Goal: Task Accomplishment & Management: Manage account settings

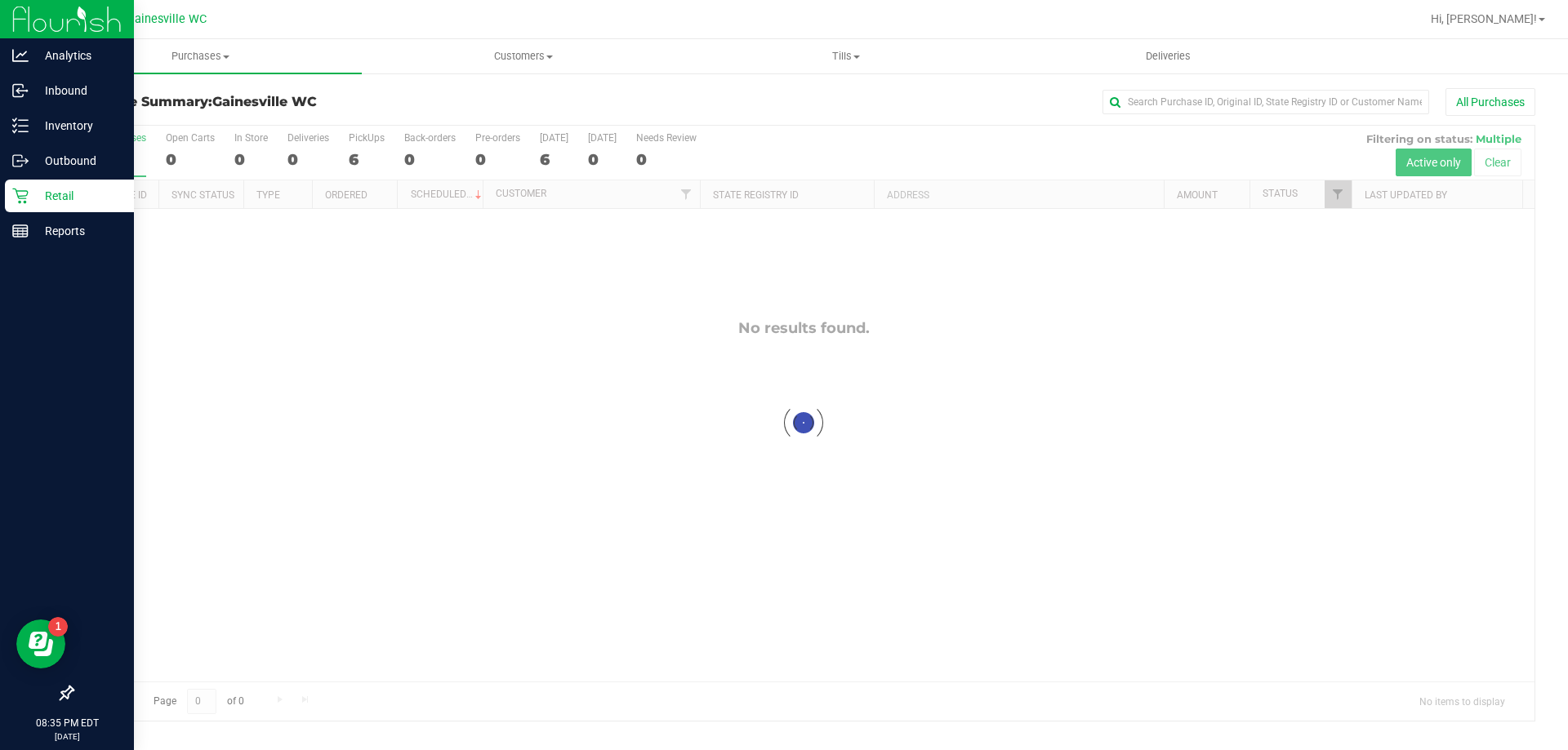
click at [31, 203] on p "Retail" at bounding box center [78, 195] width 98 height 19
click at [31, 164] on p "Outbound" at bounding box center [78, 161] width 98 height 19
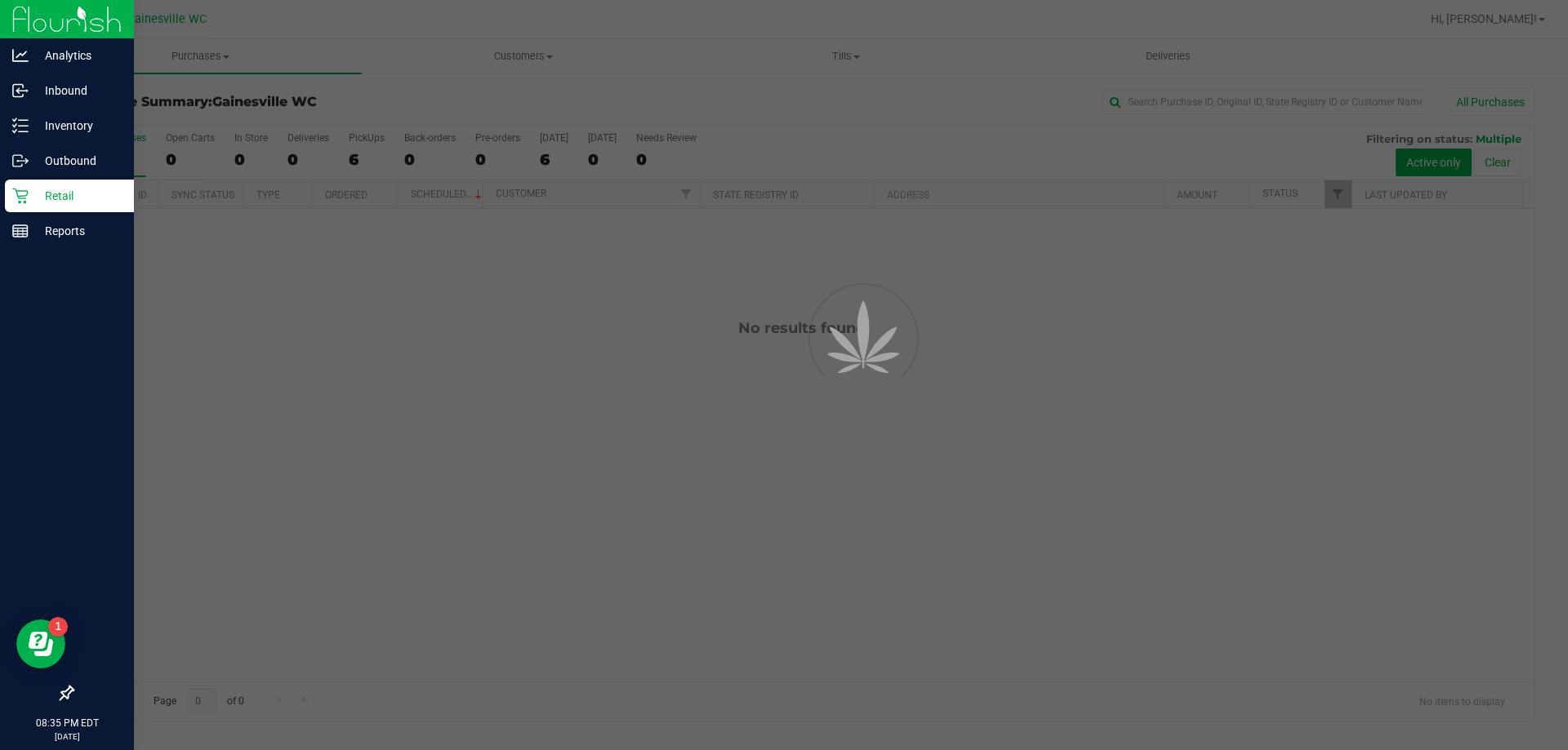
click at [33, 191] on p "Retail" at bounding box center [78, 195] width 98 height 19
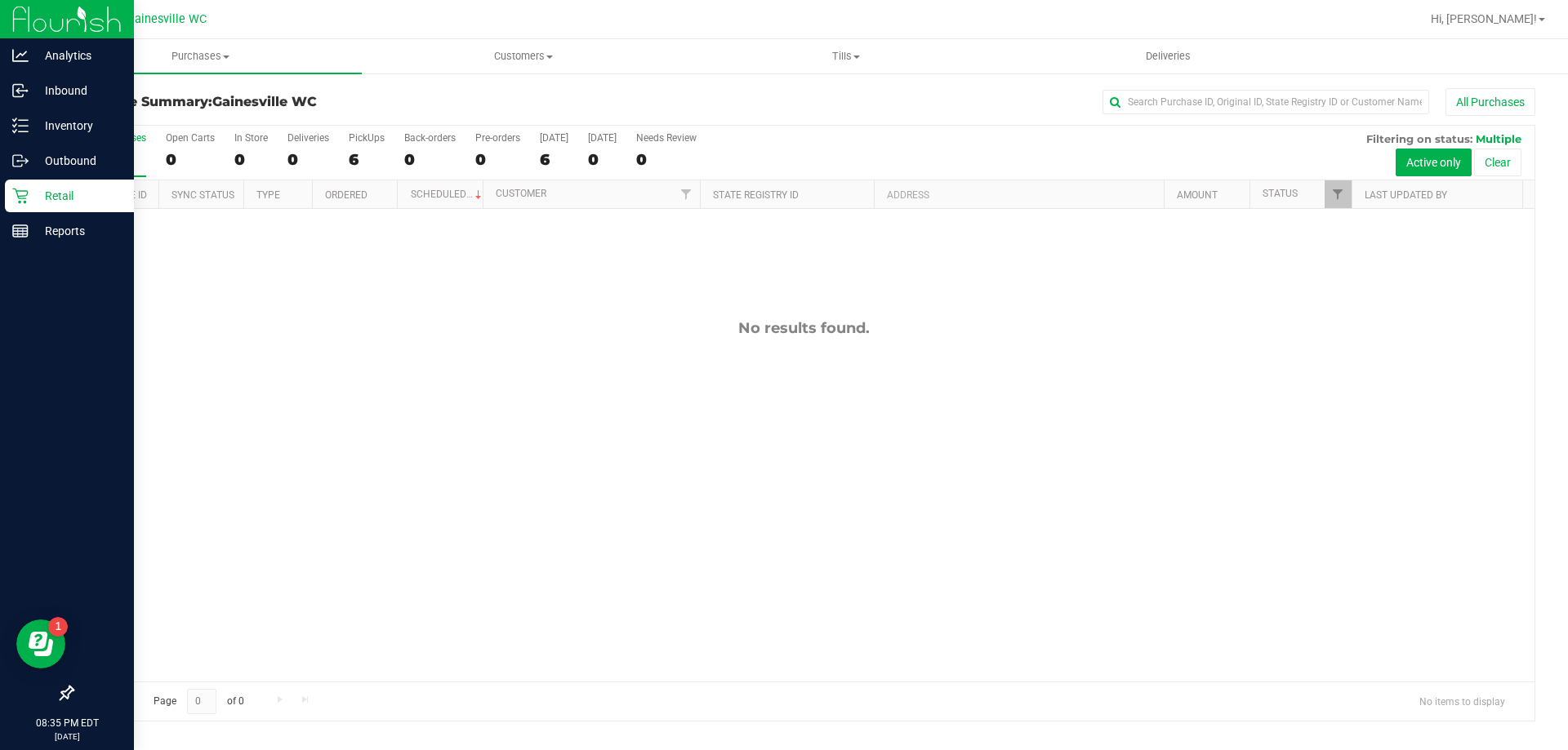
click at [63, 200] on p "Retail" at bounding box center [78, 195] width 98 height 19
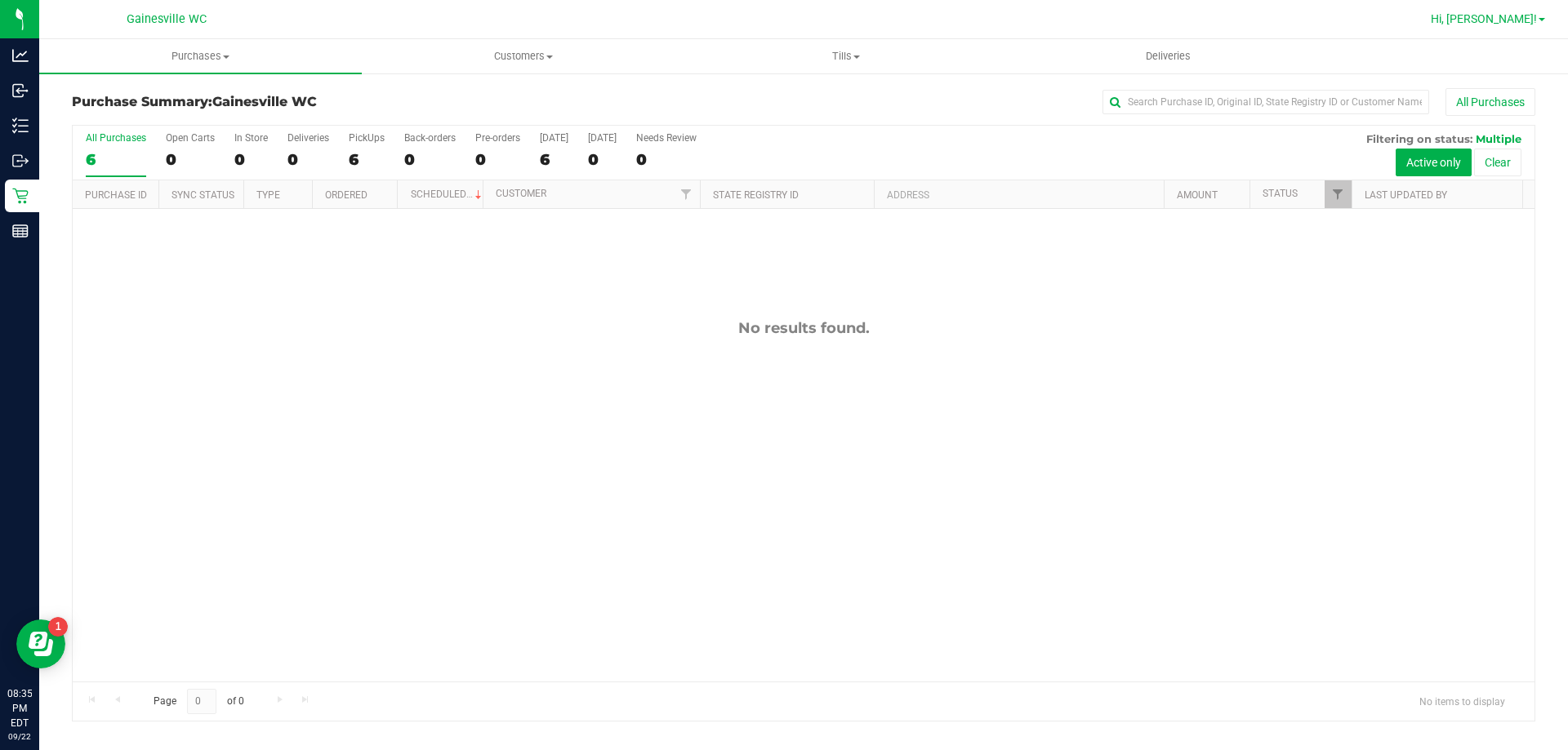
click at [1505, 14] on span "Hi, [PERSON_NAME]!" at bounding box center [1484, 19] width 106 height 13
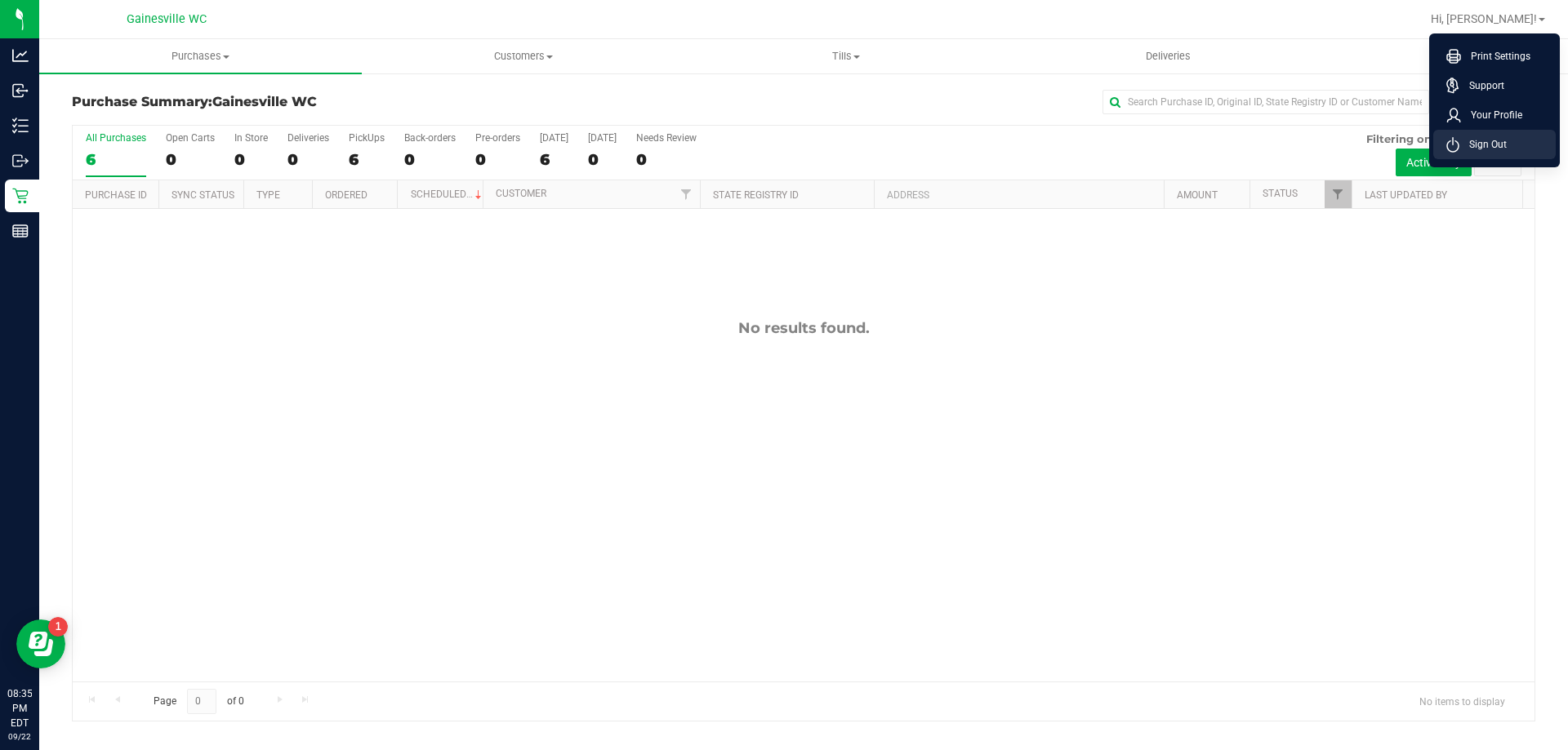
click at [1481, 157] on li "Sign Out" at bounding box center [1494, 144] width 123 height 30
